Goal: Check status: Check status

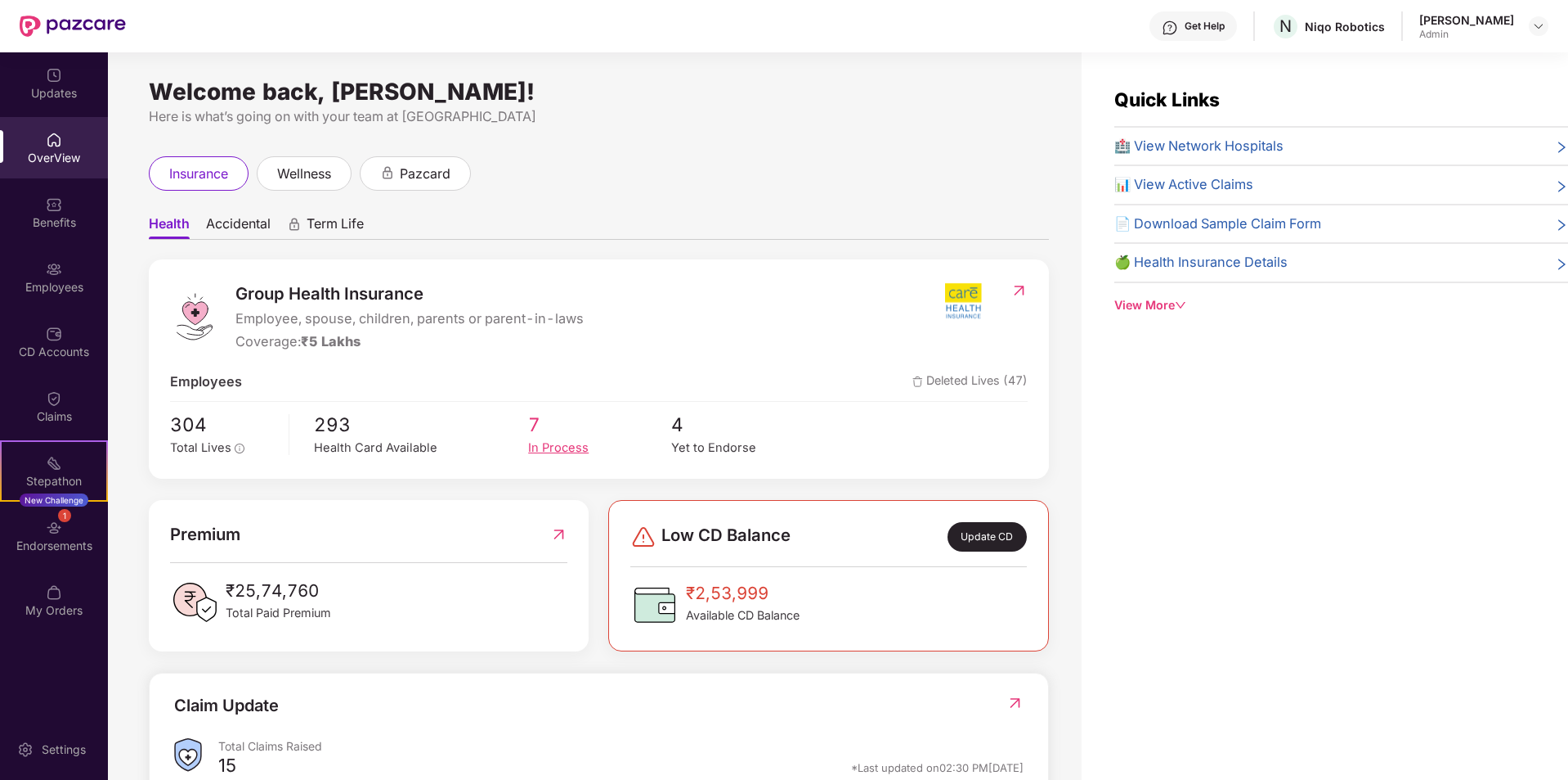
click at [531, 434] on span "7" at bounding box center [599, 424] width 143 height 29
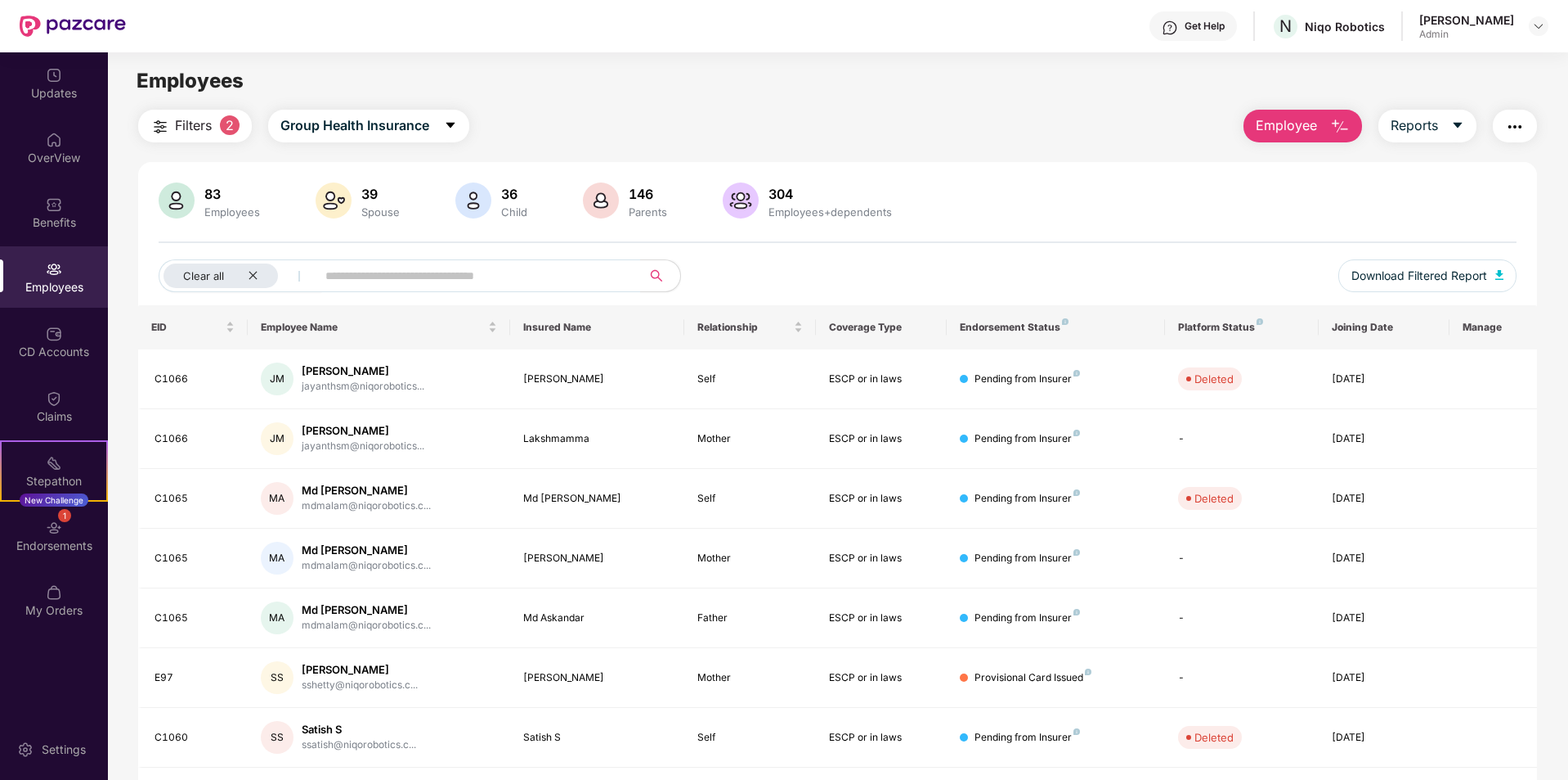
click at [182, 131] on span "Filters" at bounding box center [194, 125] width 37 height 20
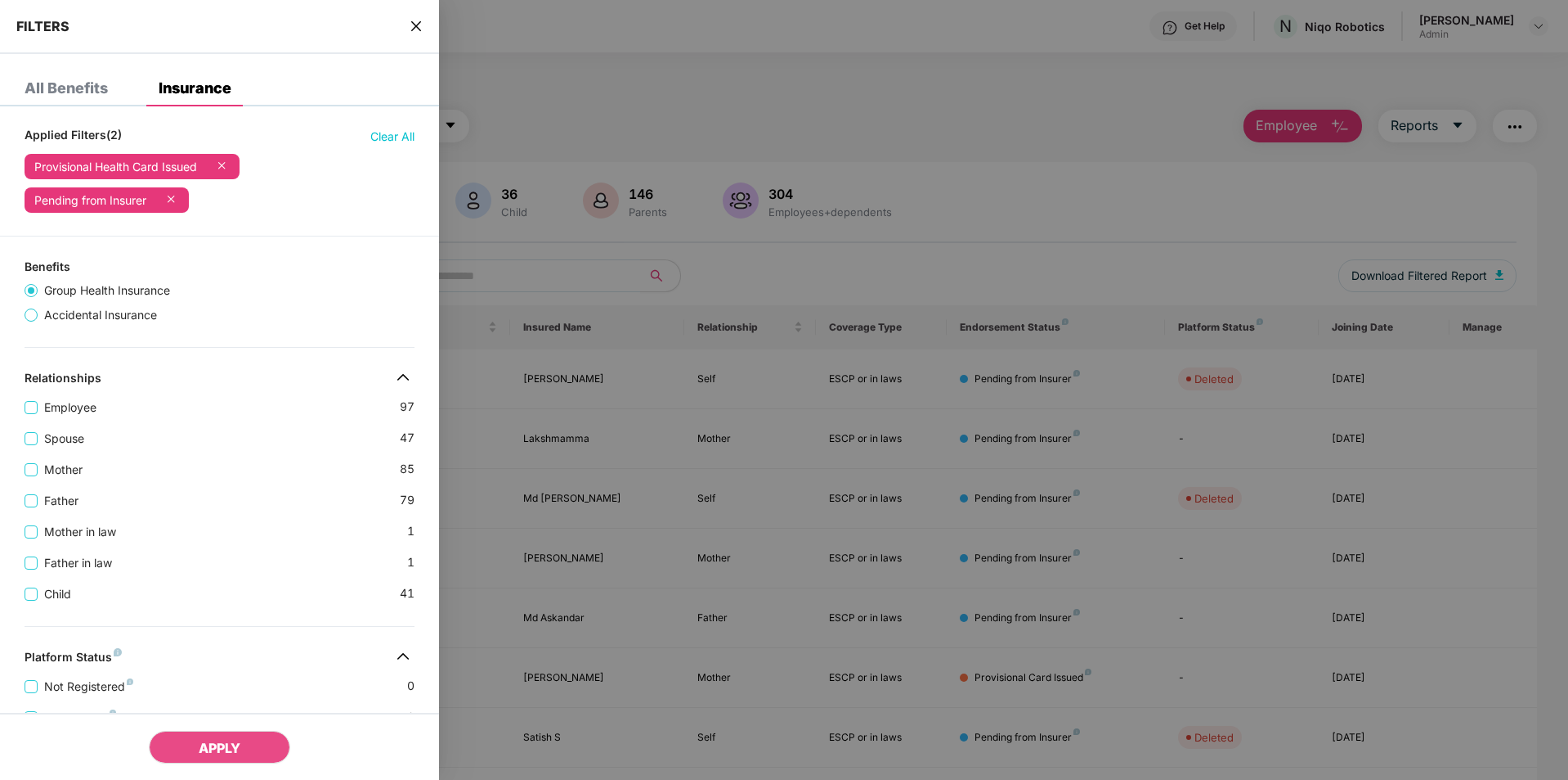
click at [568, 131] on div at bounding box center [784, 390] width 1568 height 780
click at [430, 29] on div "FILTERS" at bounding box center [219, 26] width 439 height 54
click at [402, 29] on div "FILTERS" at bounding box center [219, 26] width 439 height 54
click at [410, 28] on icon "close" at bounding box center [416, 26] width 13 height 13
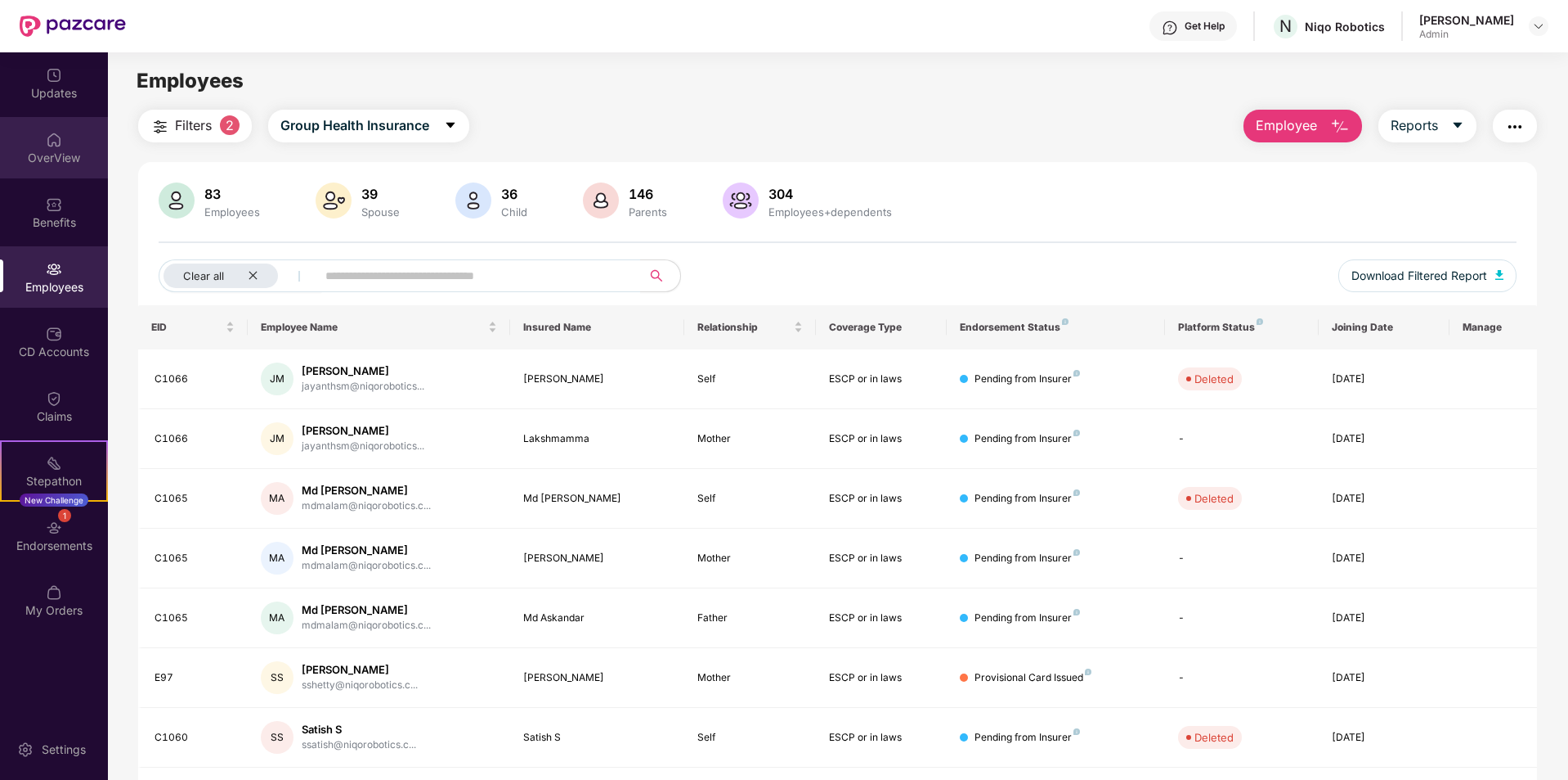
click at [54, 136] on img at bounding box center [54, 140] width 17 height 17
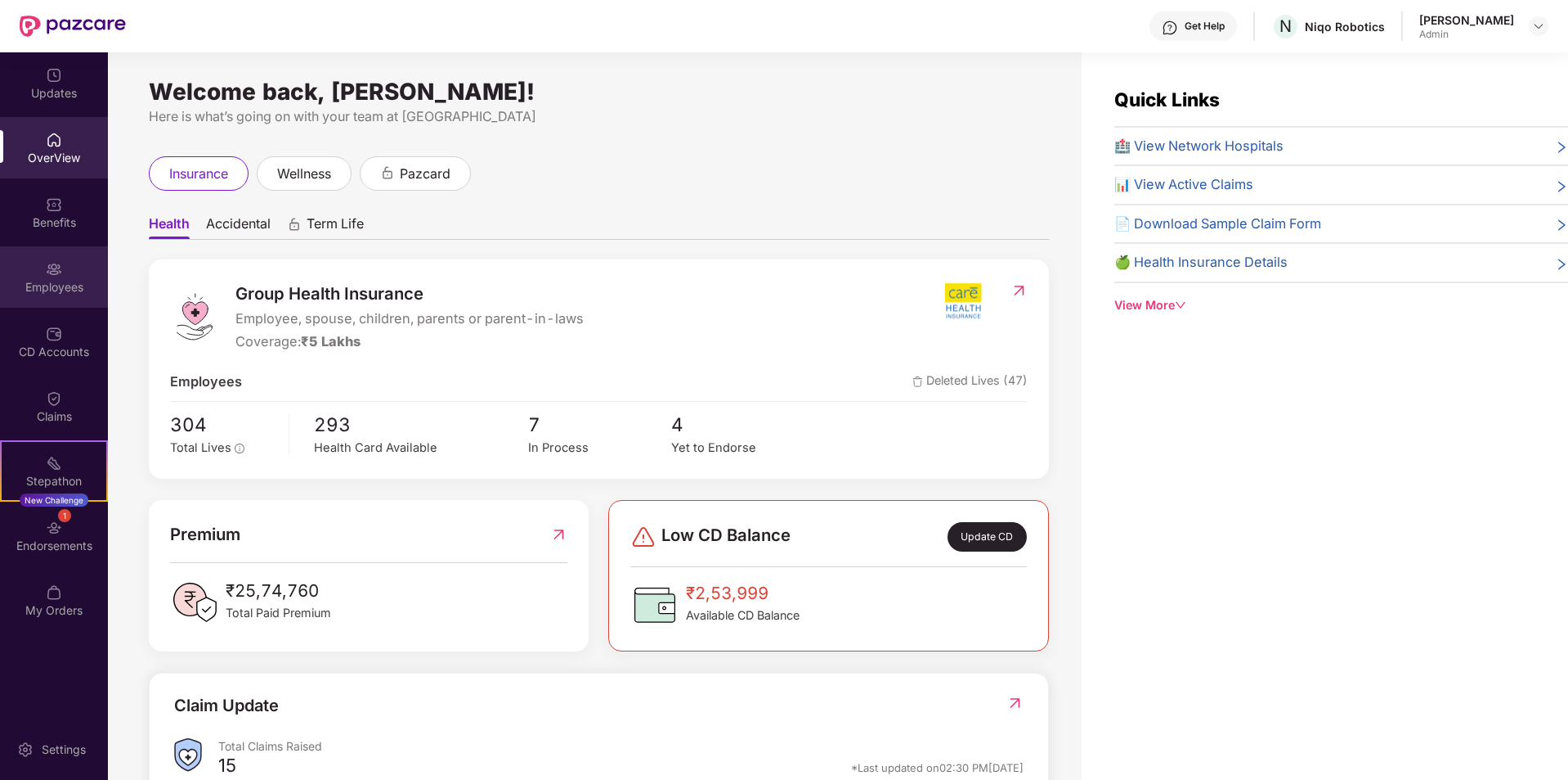
click at [64, 261] on div "Employees" at bounding box center [54, 277] width 108 height 62
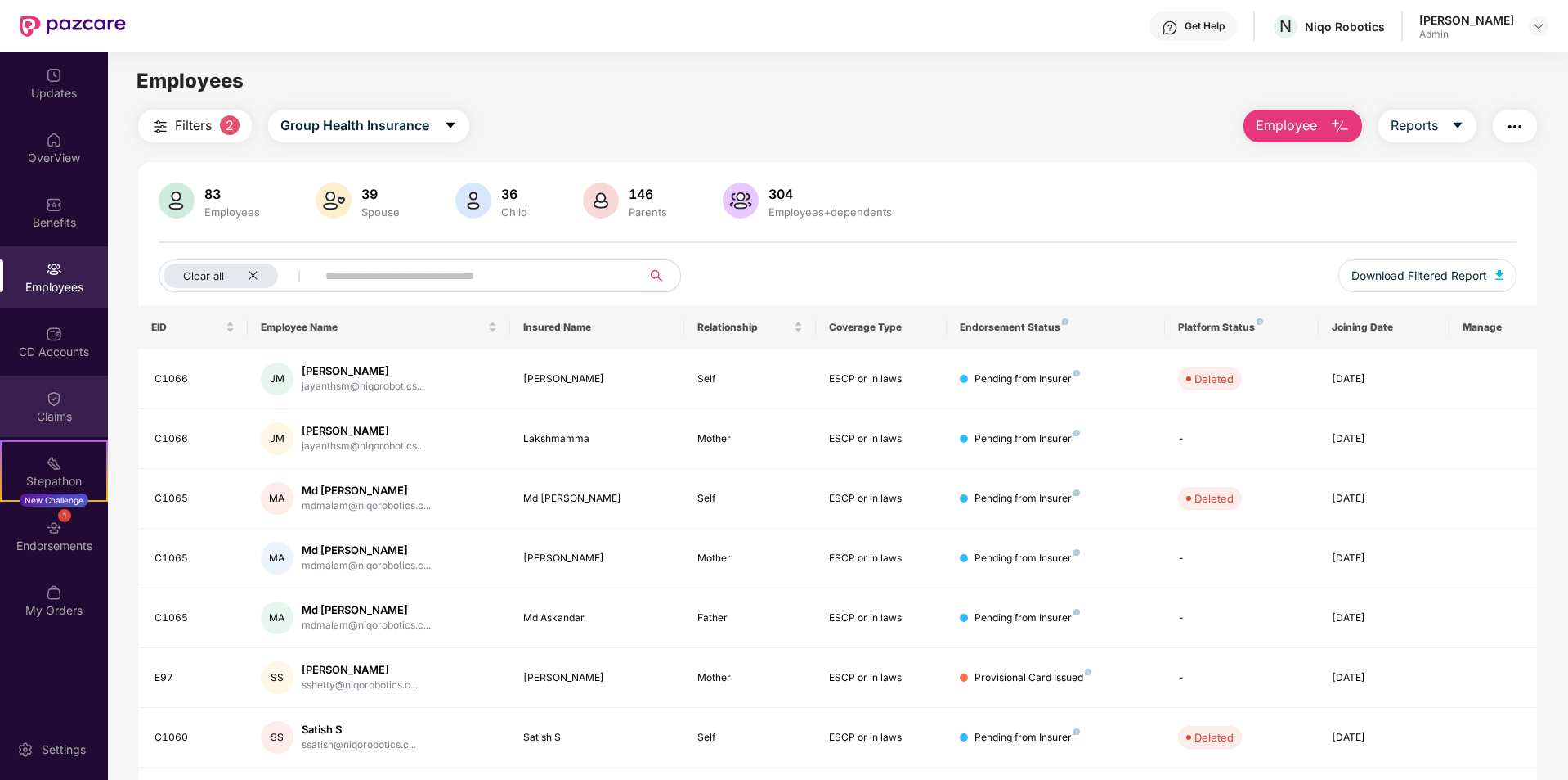
click at [53, 400] on img at bounding box center [54, 398] width 17 height 17
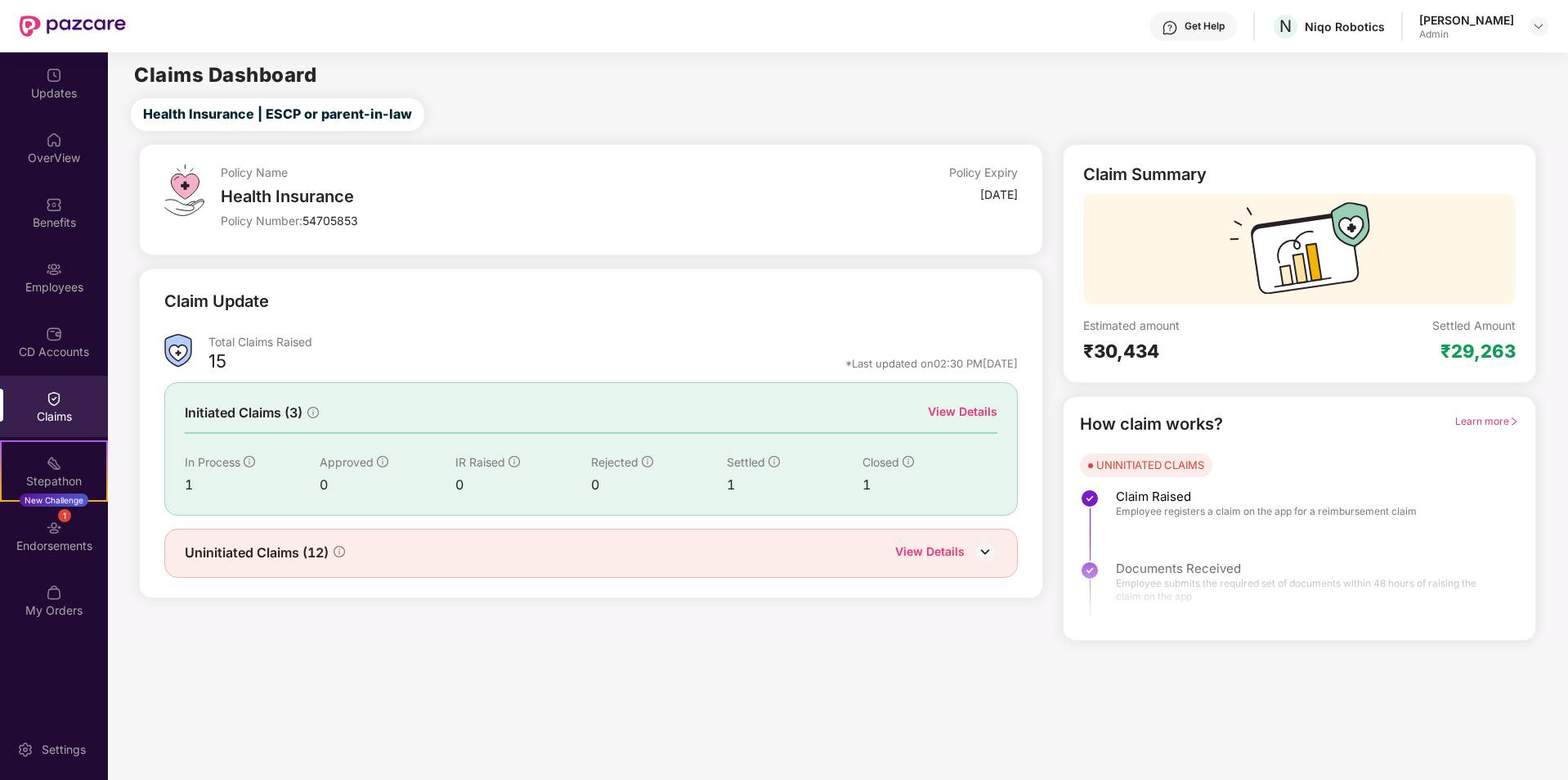
click at [794, 563] on div "Uninitiated Claims (12) View Details" at bounding box center [591, 553] width 814 height 21
click at [949, 559] on div "View Details" at bounding box center [930, 553] width 70 height 21
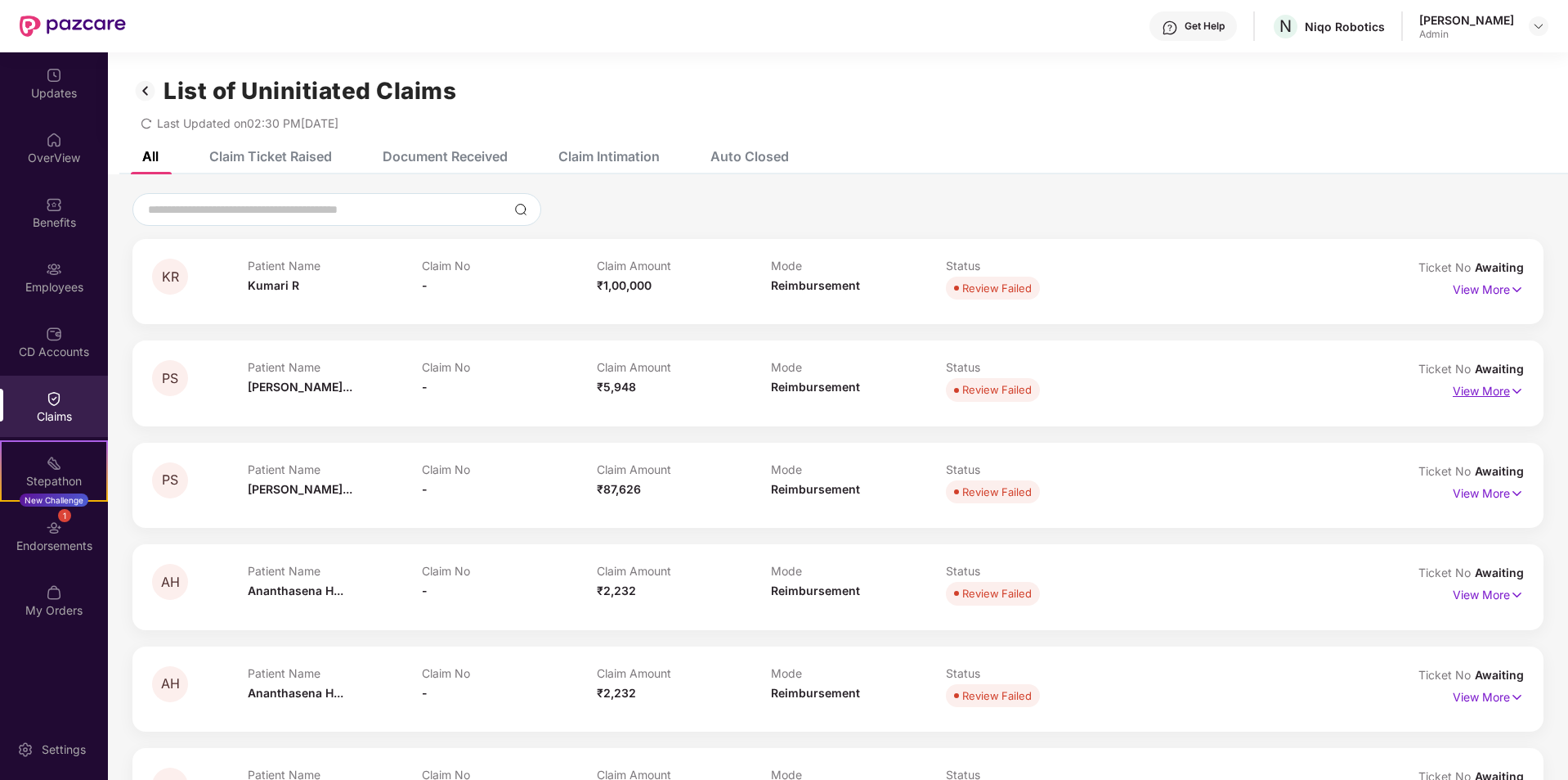
click at [1473, 394] on p "View More" at bounding box center [1488, 388] width 71 height 22
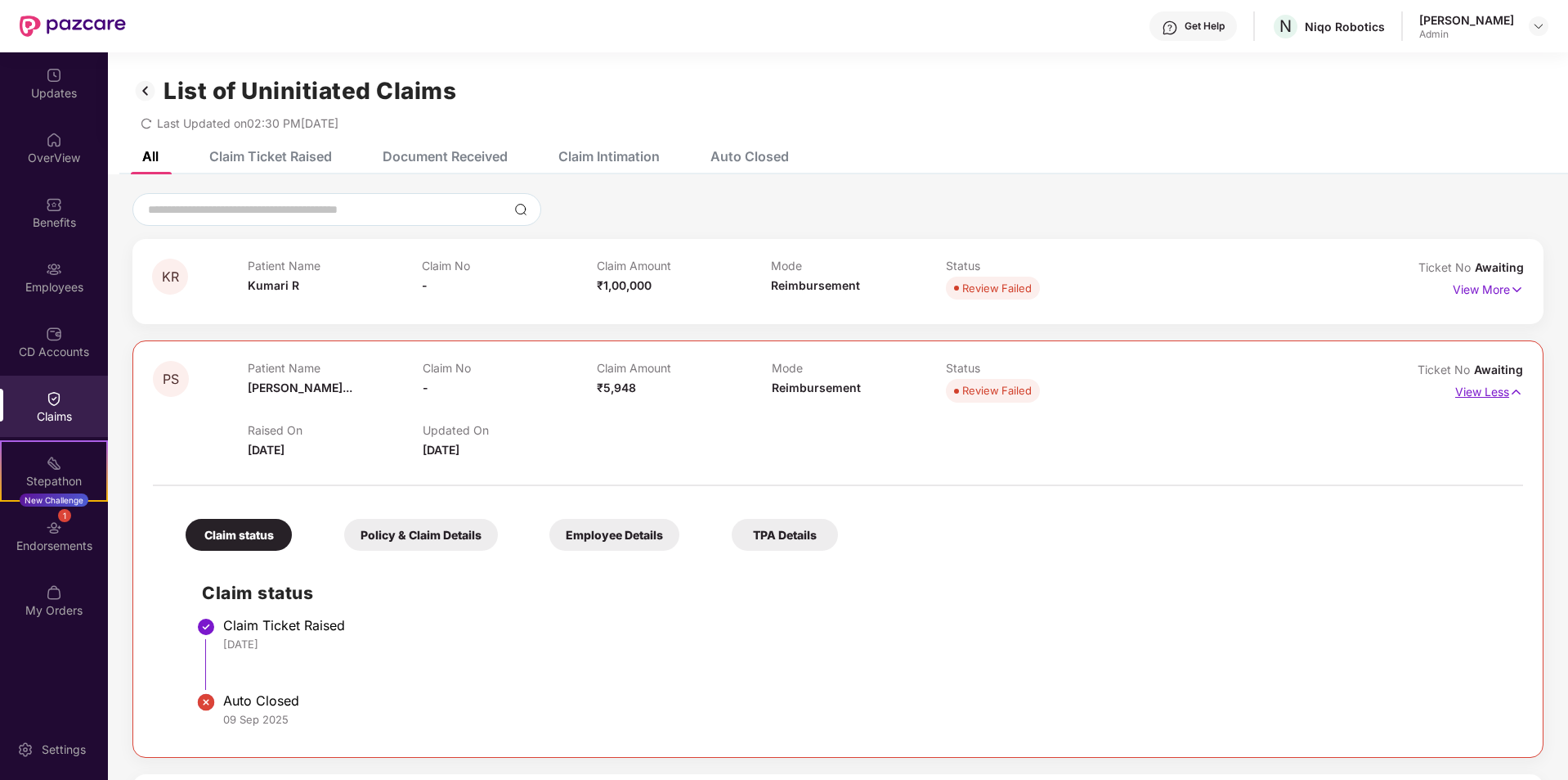
click at [1472, 394] on p "View Less" at bounding box center [1489, 389] width 68 height 22
